Goal: Download file/media

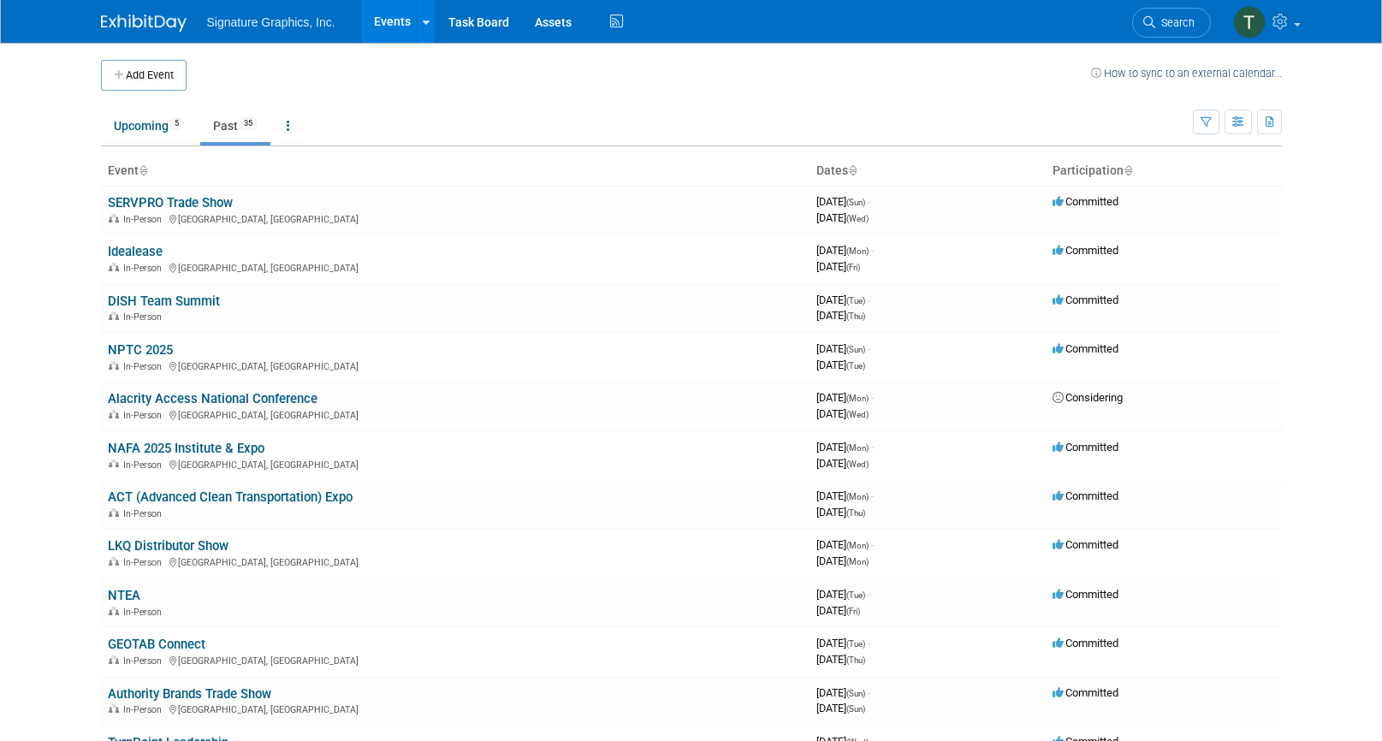
click at [221, 135] on link "Past 35" at bounding box center [235, 125] width 70 height 33
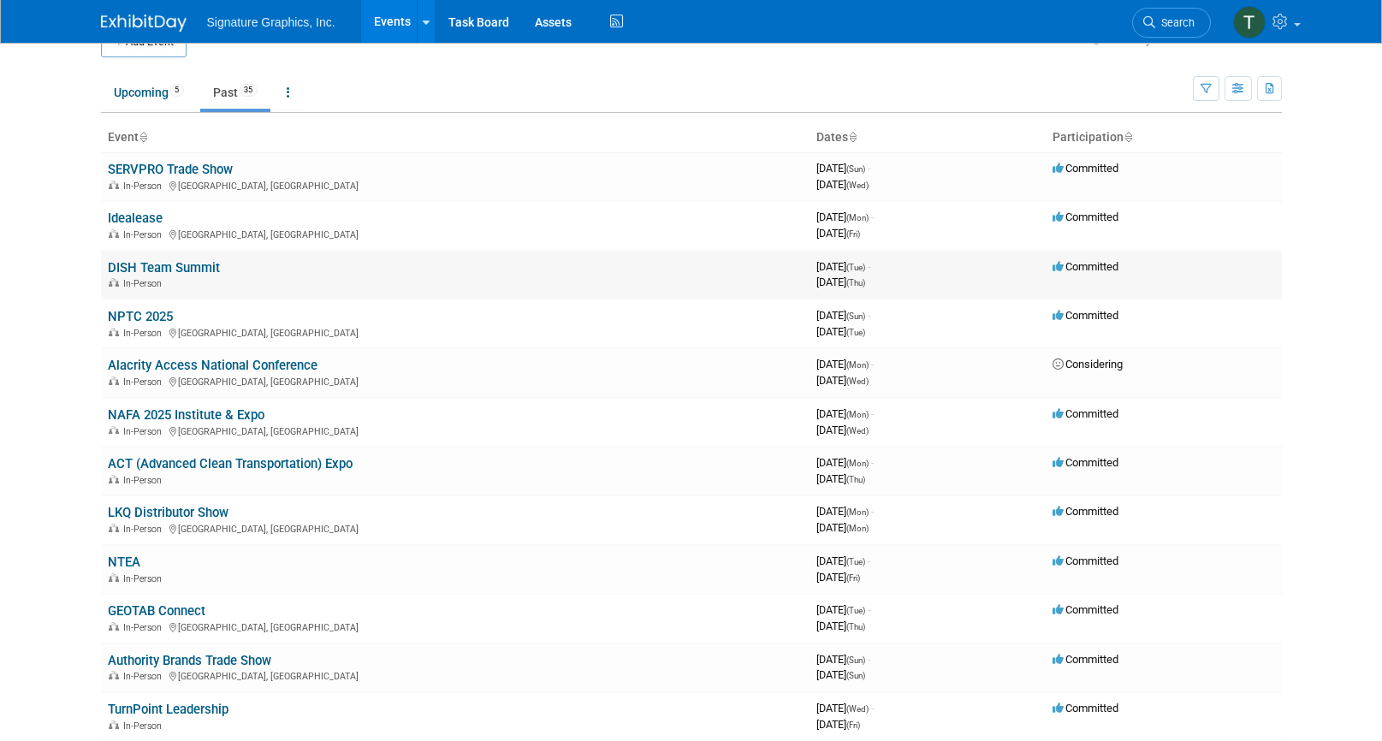
click at [183, 260] on link "DISH Team Summit" at bounding box center [164, 267] width 112 height 15
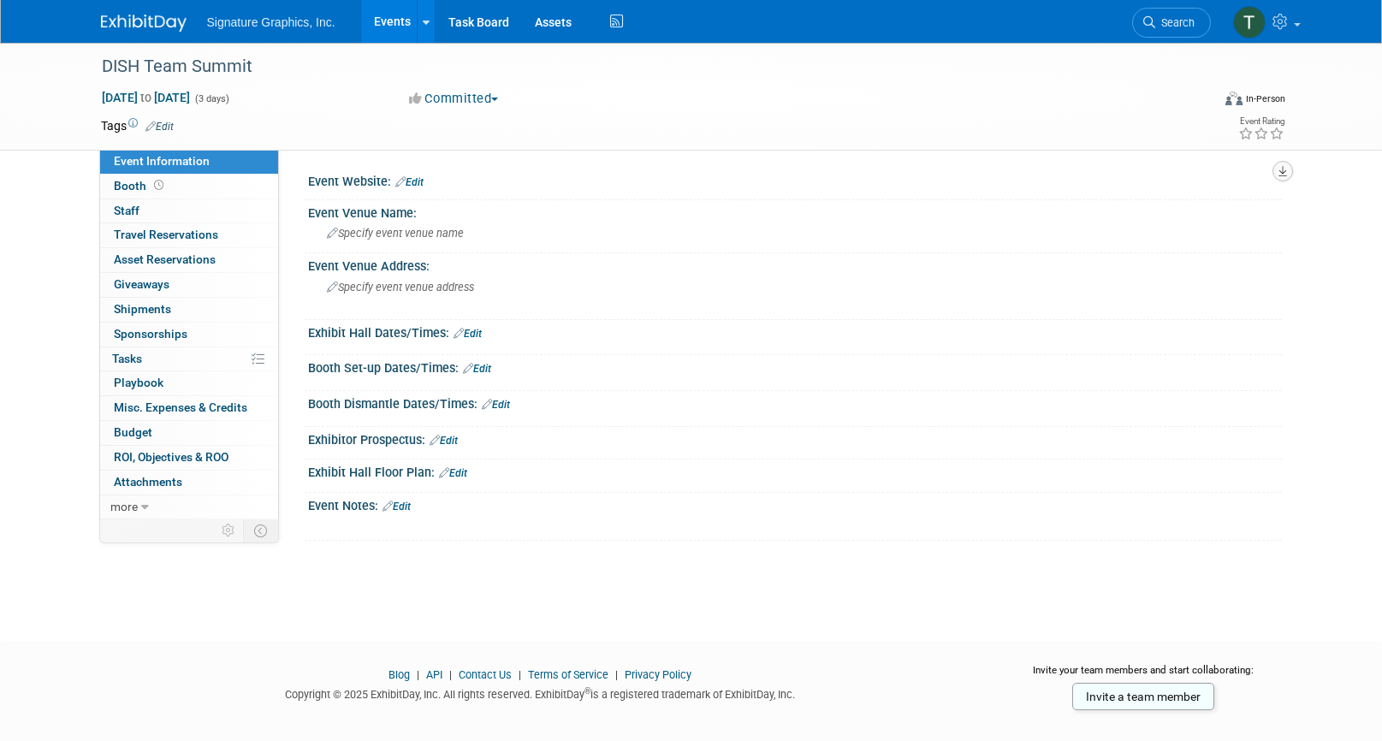
click at [1286, 168] on icon "button" at bounding box center [1282, 171] width 9 height 11
click at [738, 137] on div "Tags Edit Event Rating" at bounding box center [693, 130] width 1210 height 30
click at [141, 511] on icon at bounding box center [145, 507] width 8 height 12
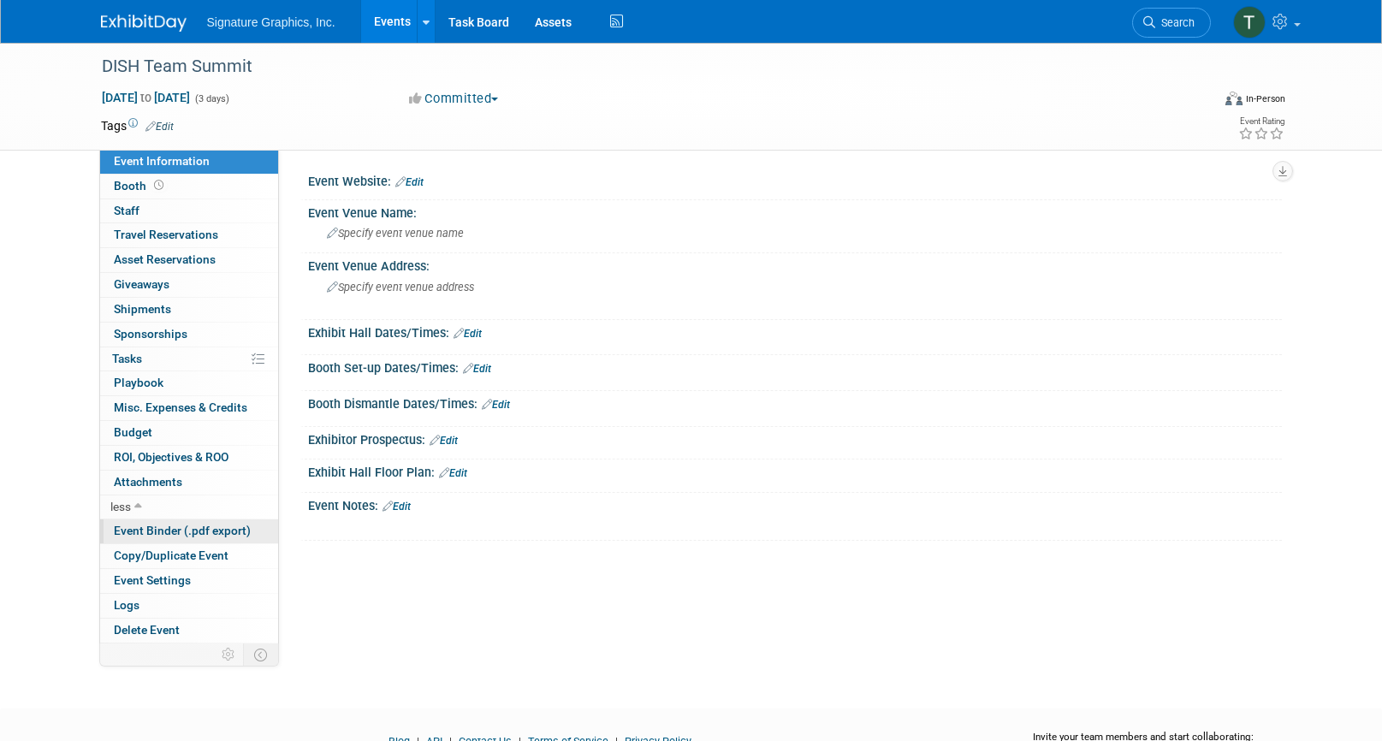
click at [151, 536] on span "Event Binder (.pdf export)" at bounding box center [182, 531] width 137 height 14
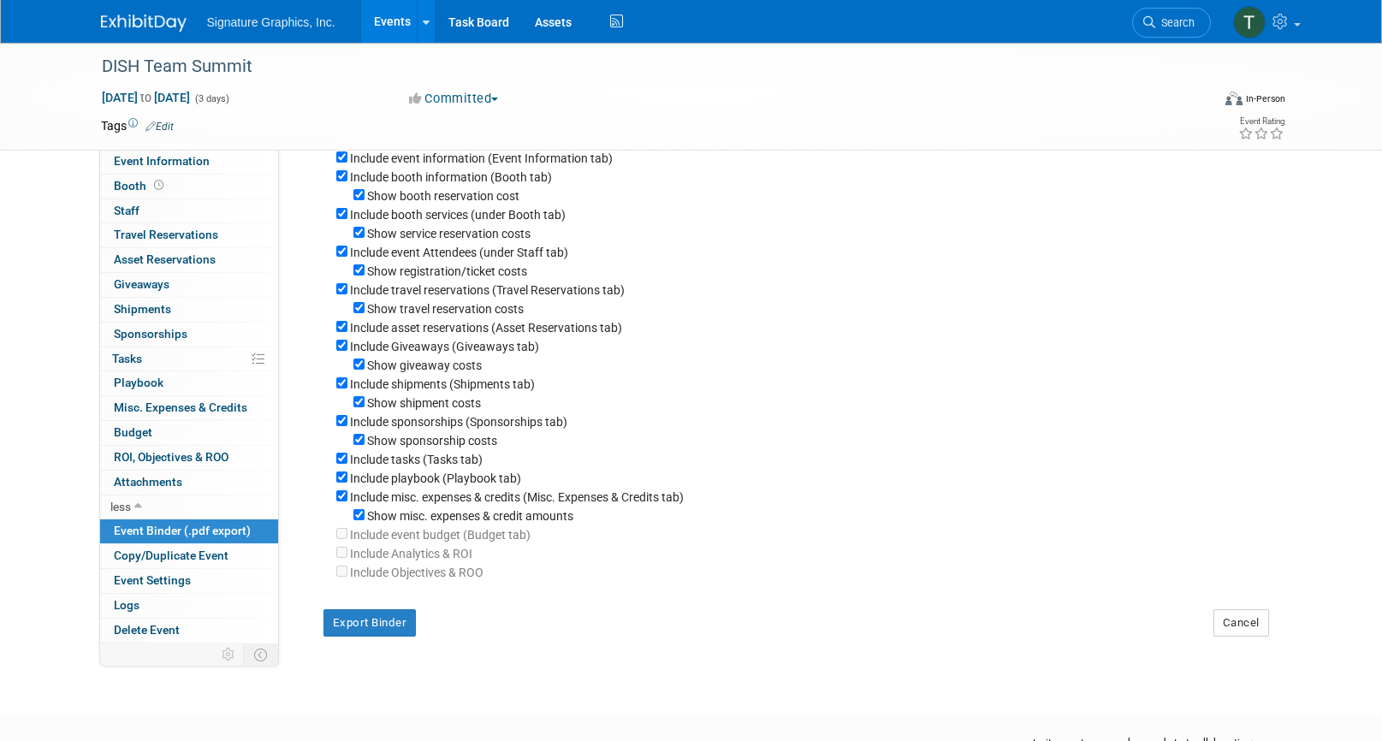
scroll to position [99, 0]
click at [340, 645] on div "Export Binder Cancel" at bounding box center [796, 613] width 971 height 68
click at [346, 634] on button "Export Binder" at bounding box center [369, 620] width 93 height 27
click at [387, 33] on link "Events" at bounding box center [392, 21] width 62 height 43
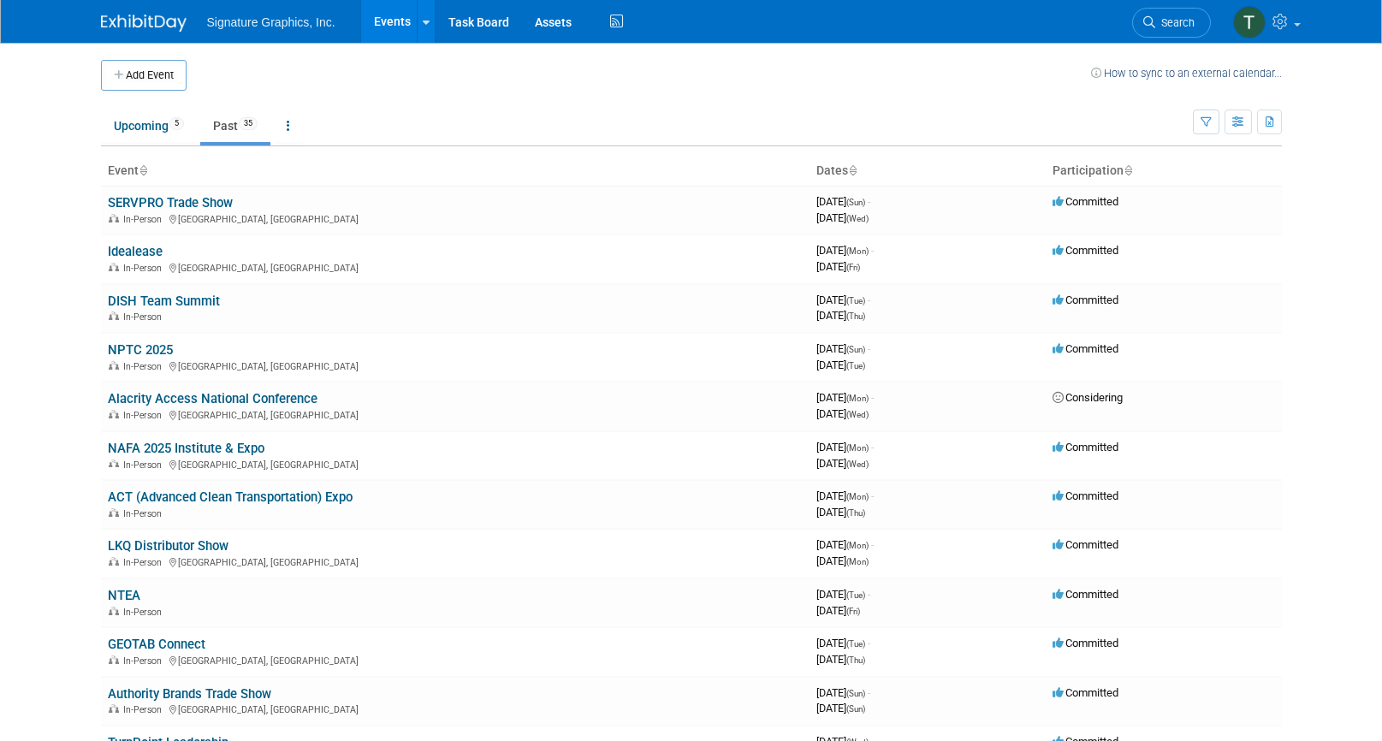
click at [231, 131] on link "Past 35" at bounding box center [235, 125] width 70 height 33
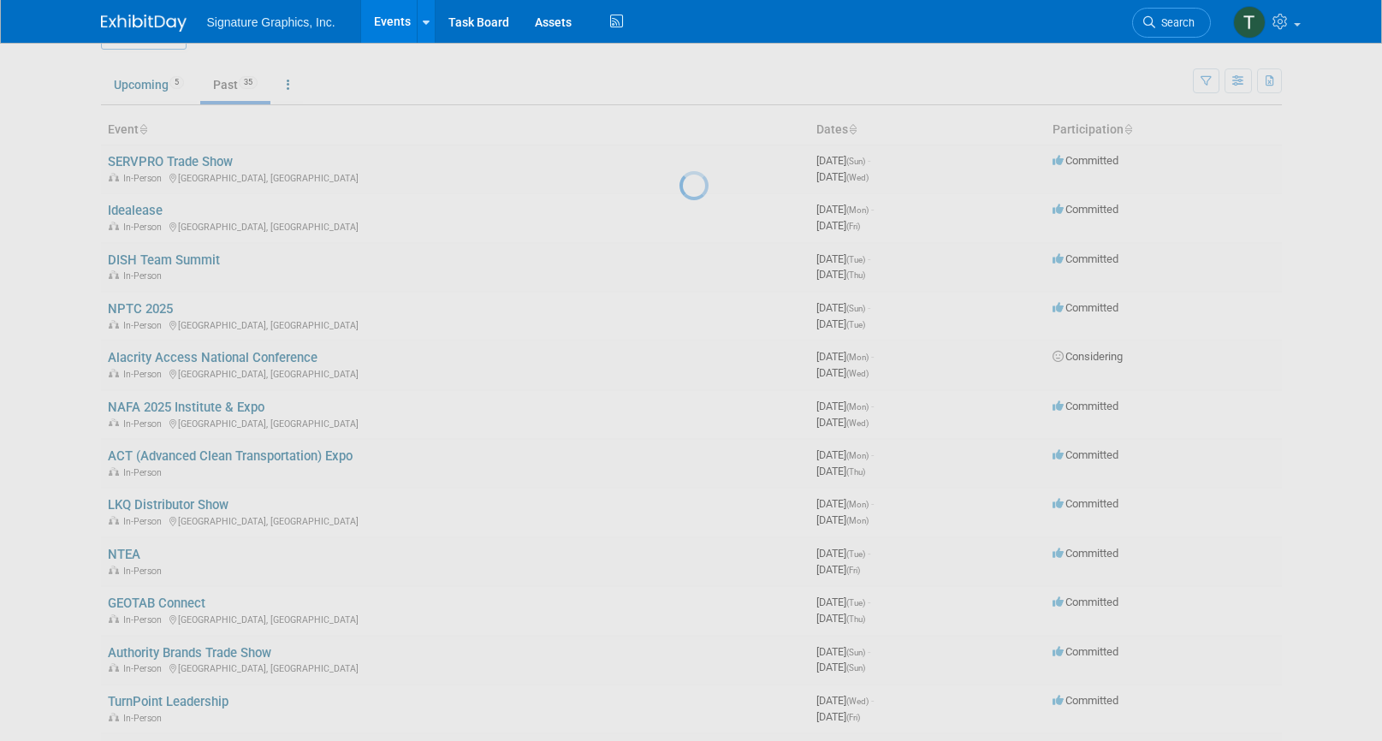
scroll to position [57, 0]
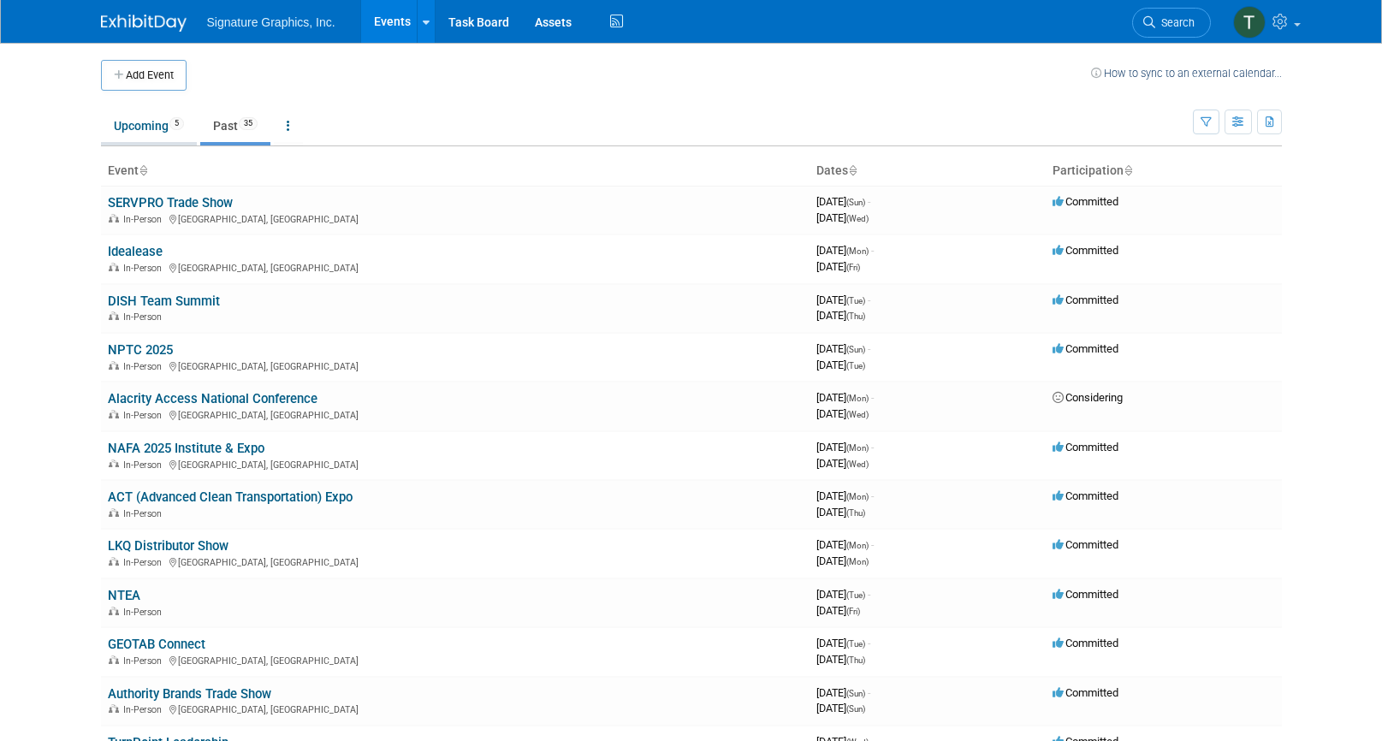
click at [144, 124] on link "Upcoming 5" at bounding box center [149, 125] width 96 height 33
